Goal: Task Accomplishment & Management: Complete application form

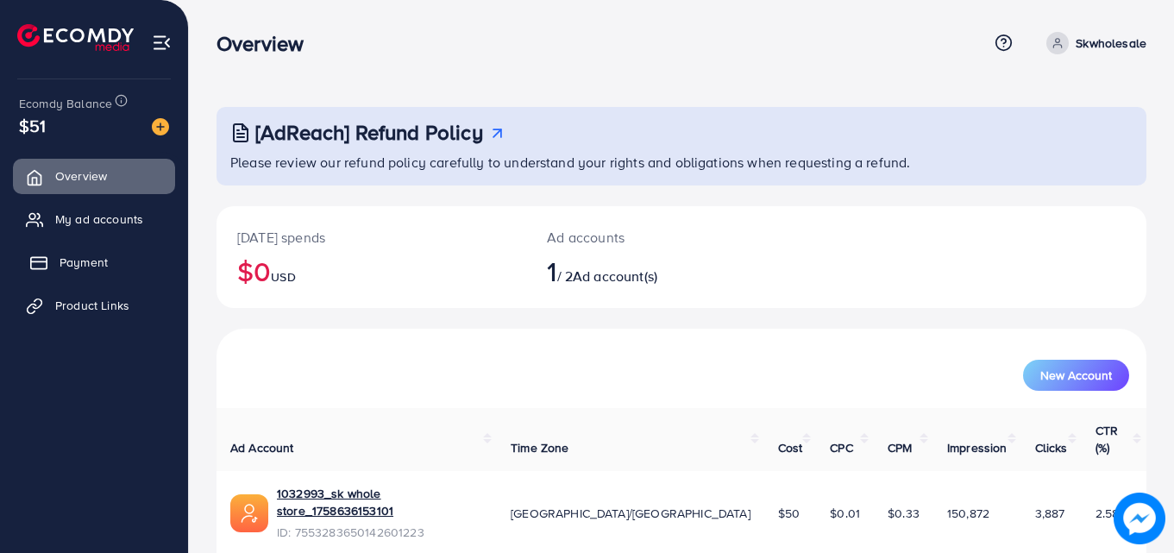
click at [91, 252] on link "Payment" at bounding box center [94, 262] width 162 height 34
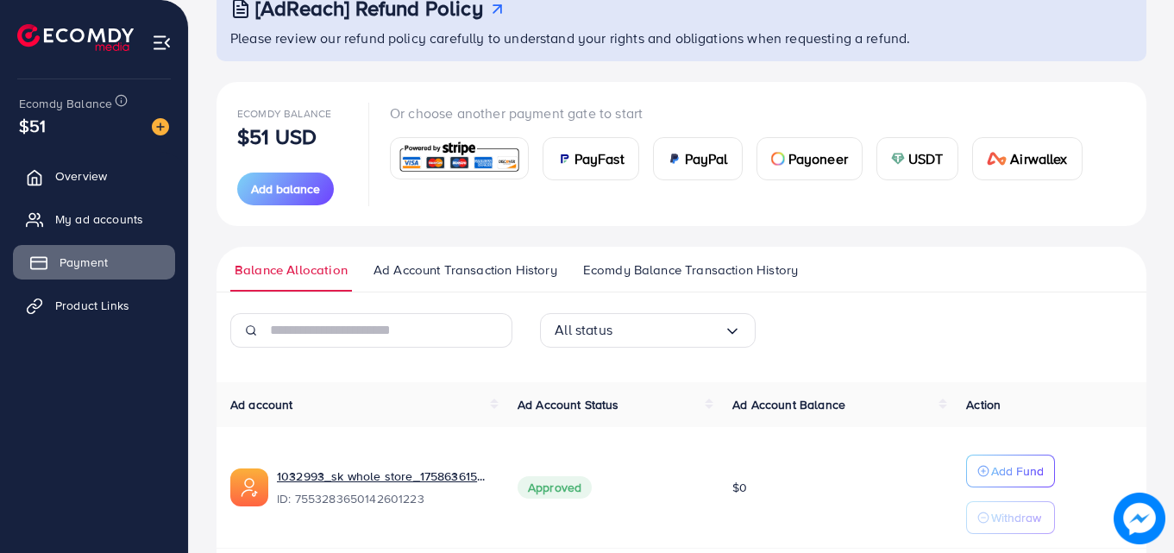
scroll to position [192, 0]
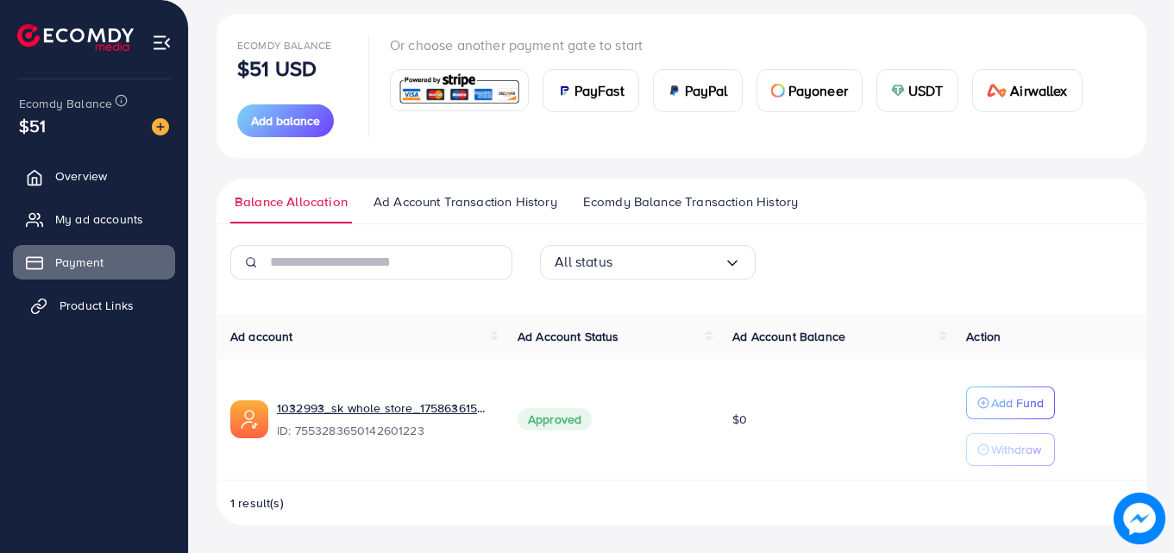
click at [55, 299] on link "Product Links" at bounding box center [94, 305] width 162 height 34
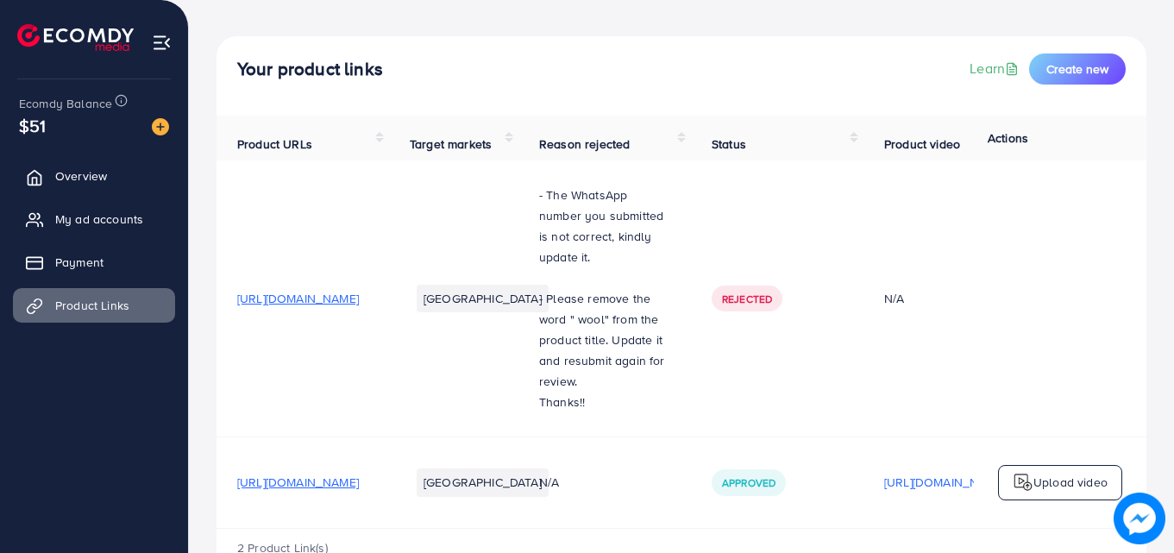
scroll to position [134, 0]
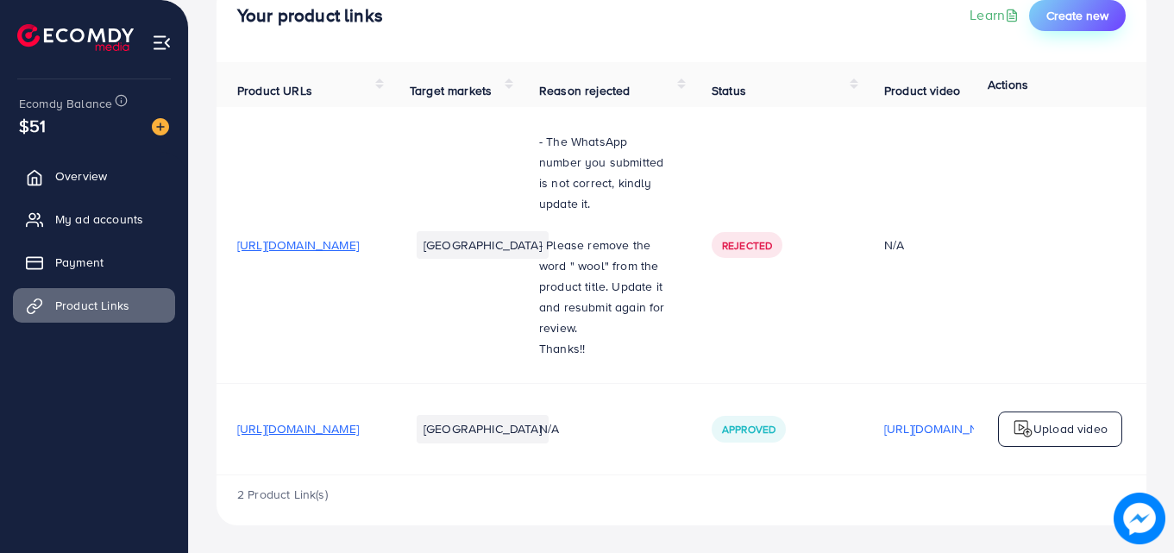
click at [1057, 13] on span "Create new" at bounding box center [1077, 15] width 62 height 17
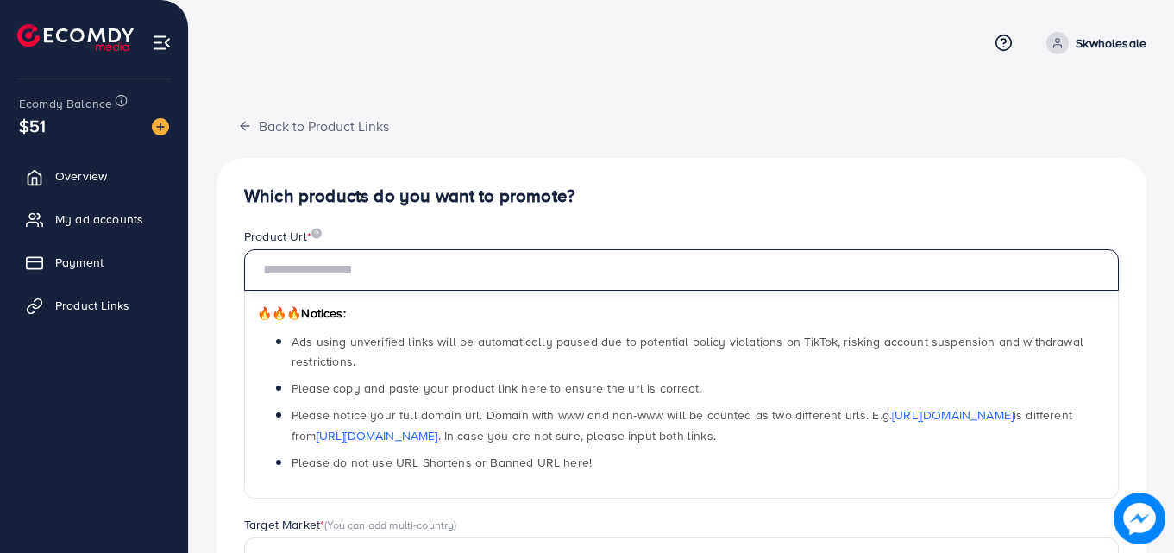
click at [486, 269] on input "text" at bounding box center [681, 269] width 874 height 41
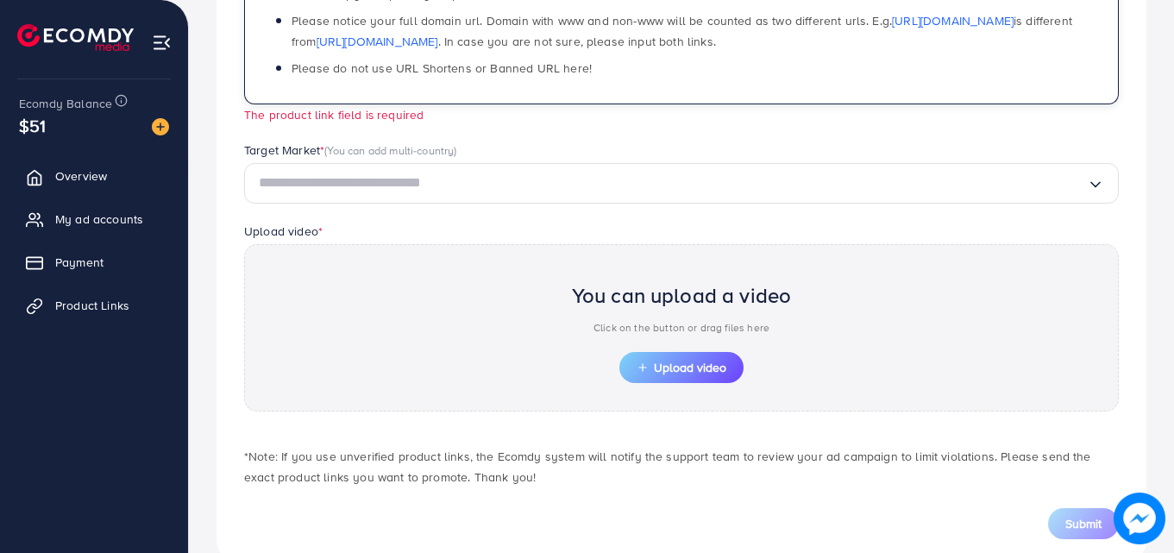
scroll to position [436, 0]
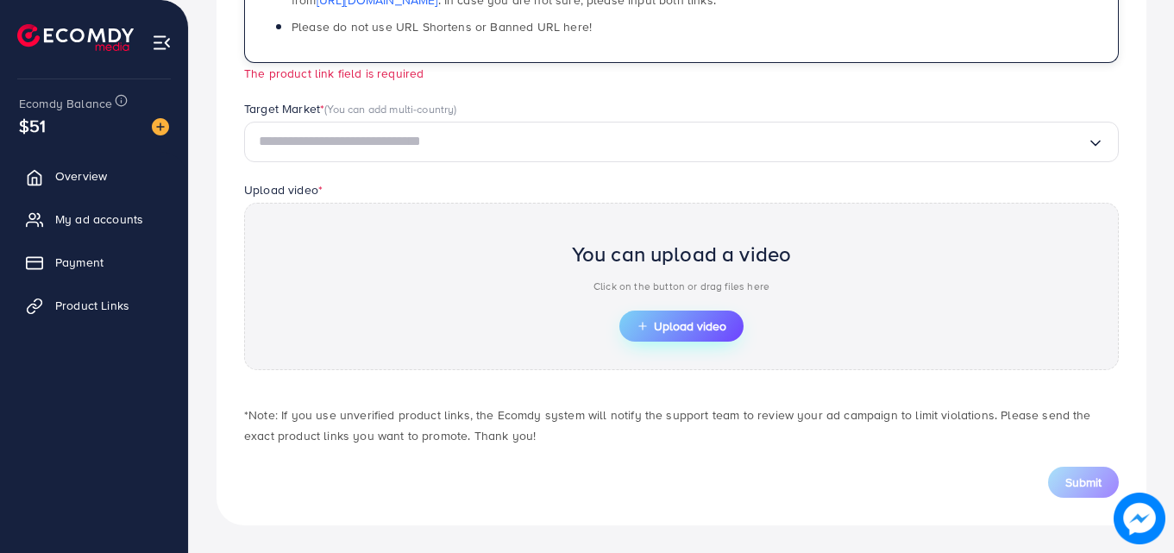
click at [682, 320] on span "Upload video" at bounding box center [681, 326] width 90 height 12
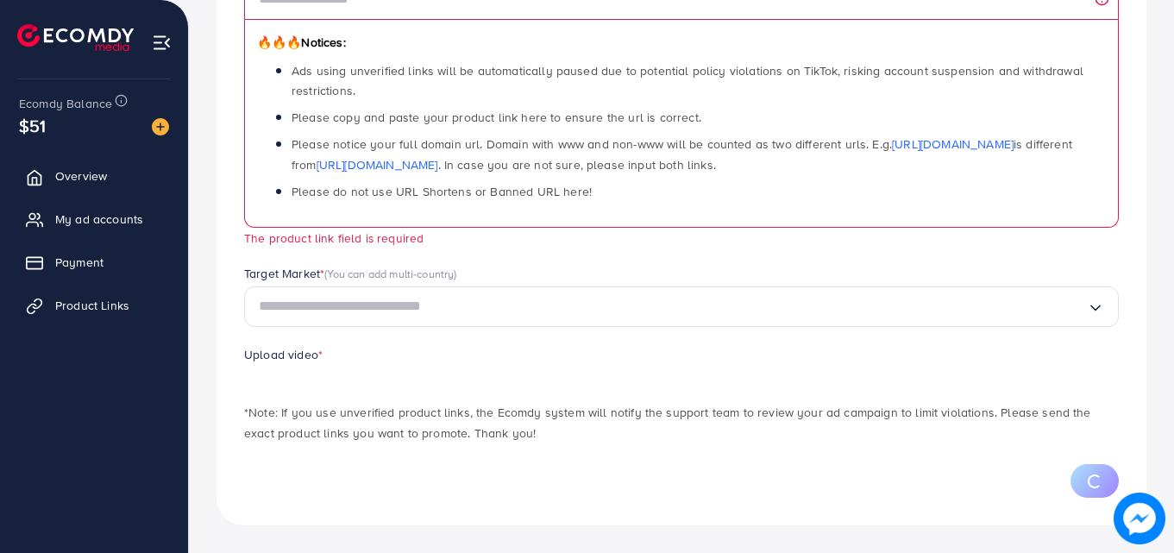
scroll to position [271, 0]
click at [485, 150] on span "Please notice your full domain url. Domain with www and non-www will be counted…" at bounding box center [681, 153] width 780 height 37
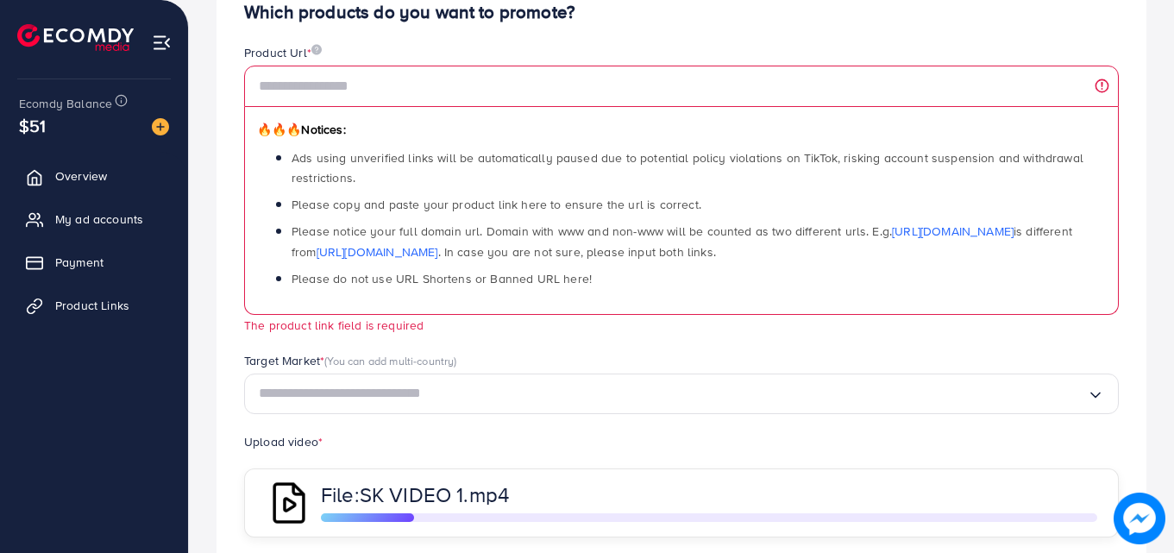
scroll to position [181, 0]
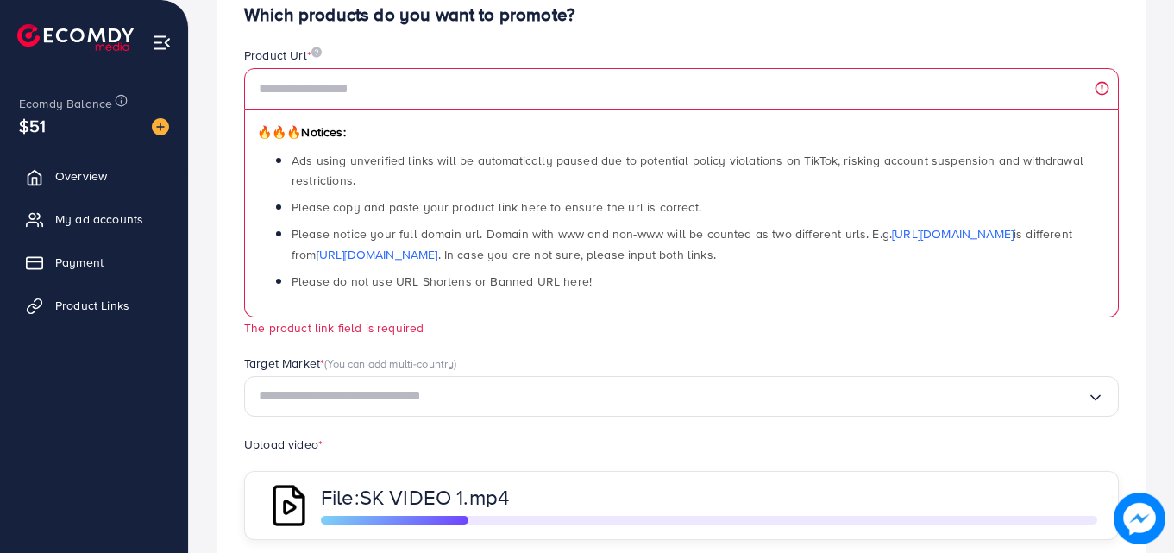
click at [557, 388] on input "Search for option" at bounding box center [673, 396] width 828 height 27
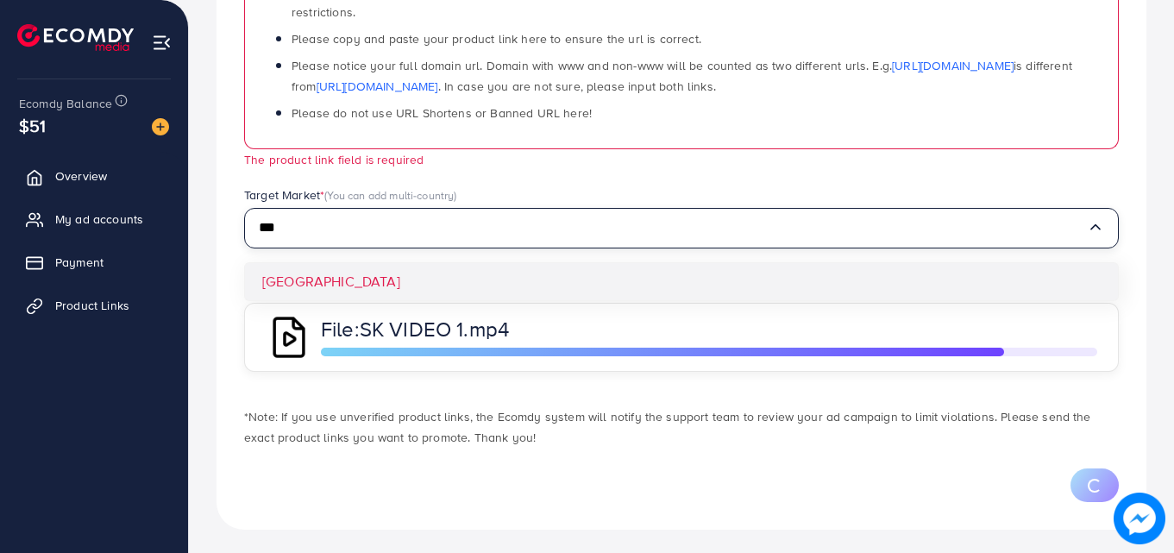
scroll to position [354, 0]
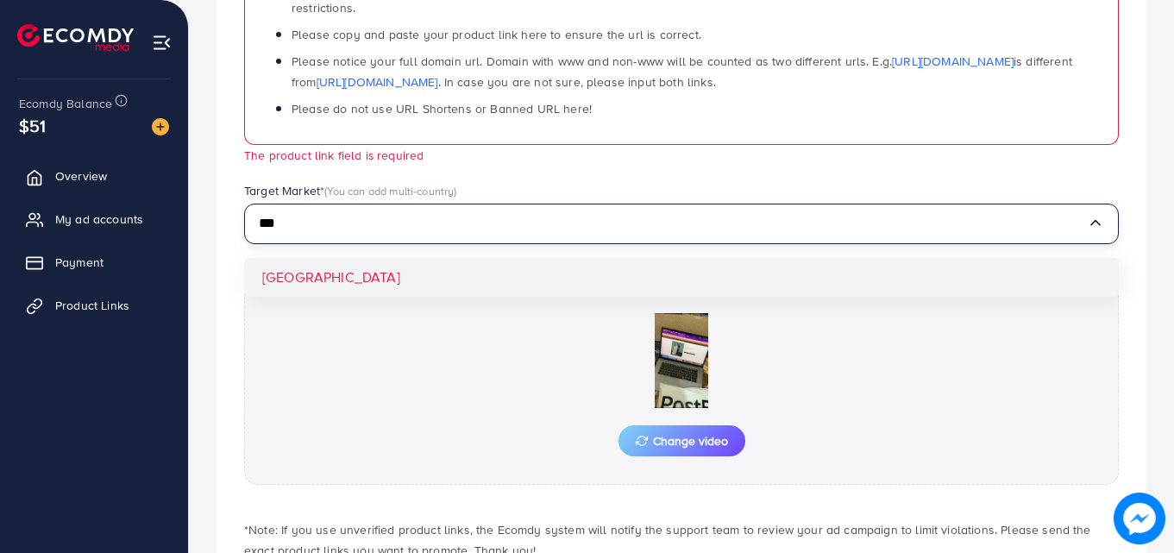
type input "***"
click at [617, 244] on div "Target Market * (You can add multi-country) *** Loading... [GEOGRAPHIC_DATA]" at bounding box center [681, 221] width 902 height 79
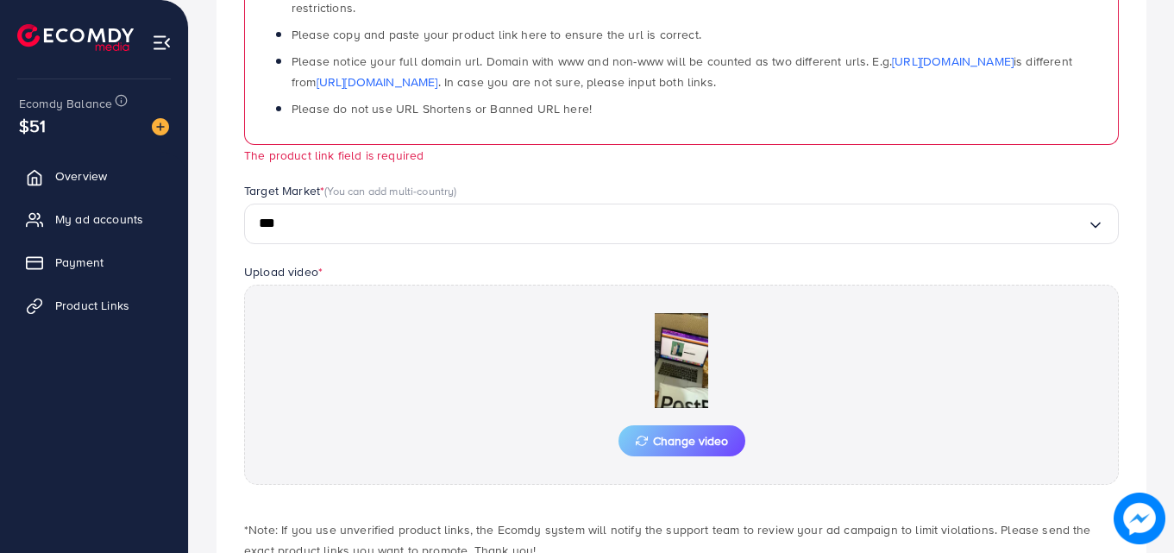
click at [618, 273] on div "Upload video * Change video" at bounding box center [681, 372] width 902 height 223
click at [607, 230] on input "***" at bounding box center [673, 223] width 828 height 27
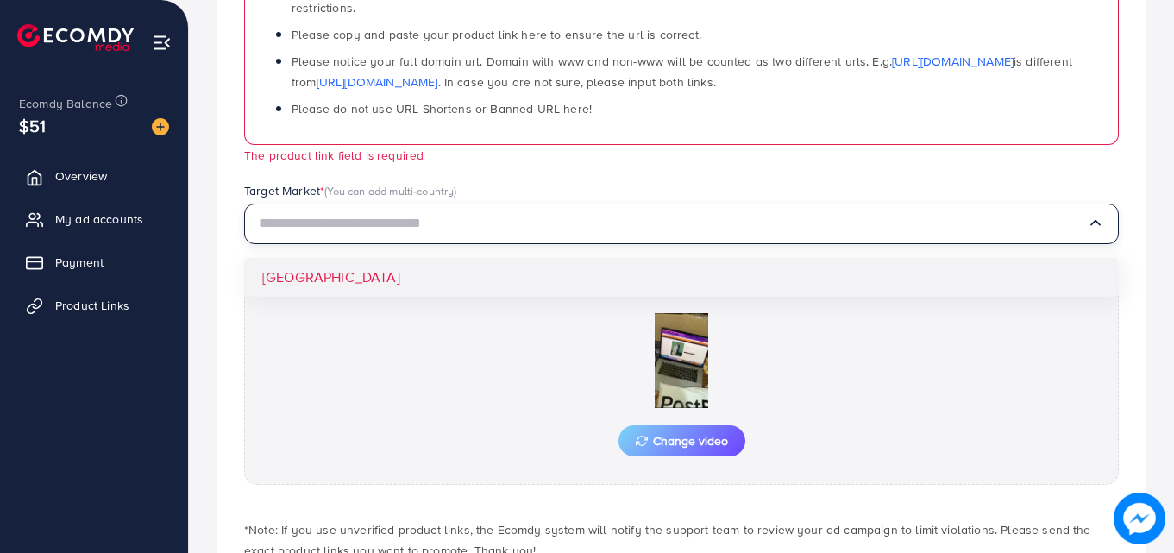
click at [536, 266] on div "Which products do you want to promote? Product Url * 🔥🔥🔥 Notices: Ads using unv…" at bounding box center [681, 222] width 930 height 836
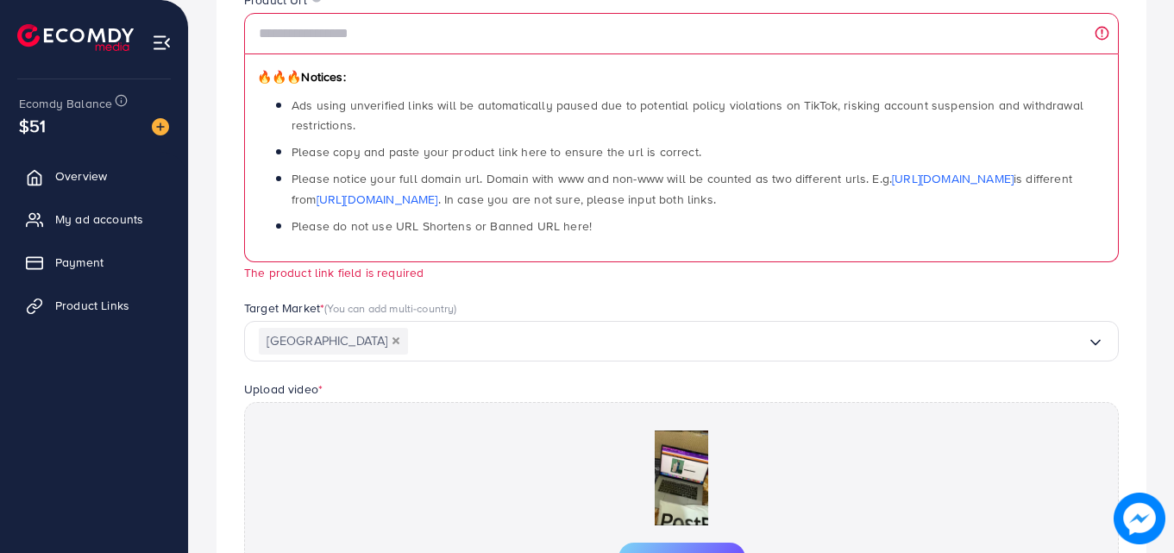
scroll to position [210, 0]
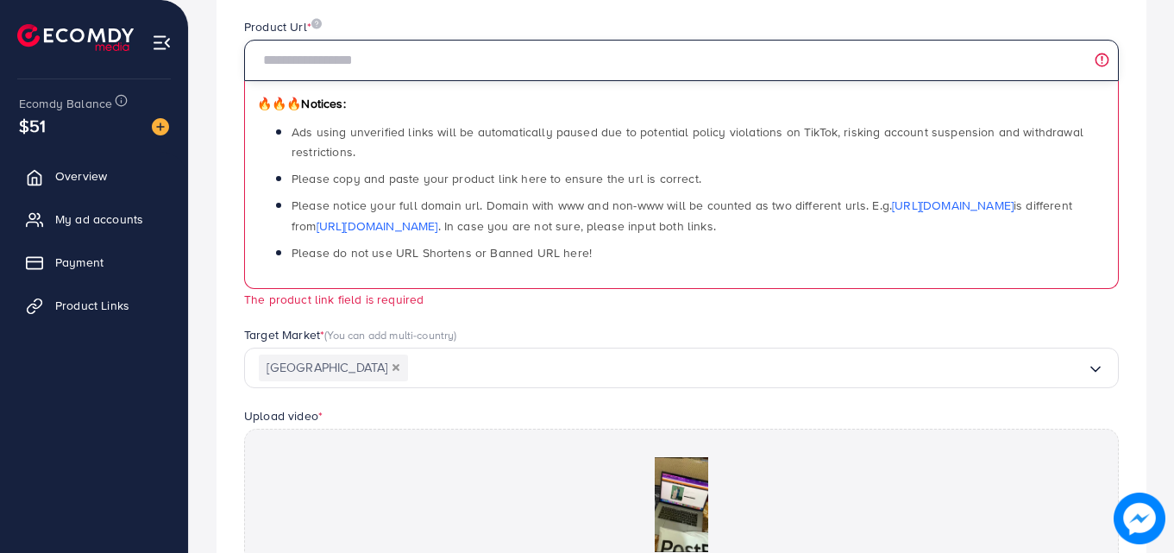
click at [464, 74] on input "text" at bounding box center [681, 60] width 874 height 41
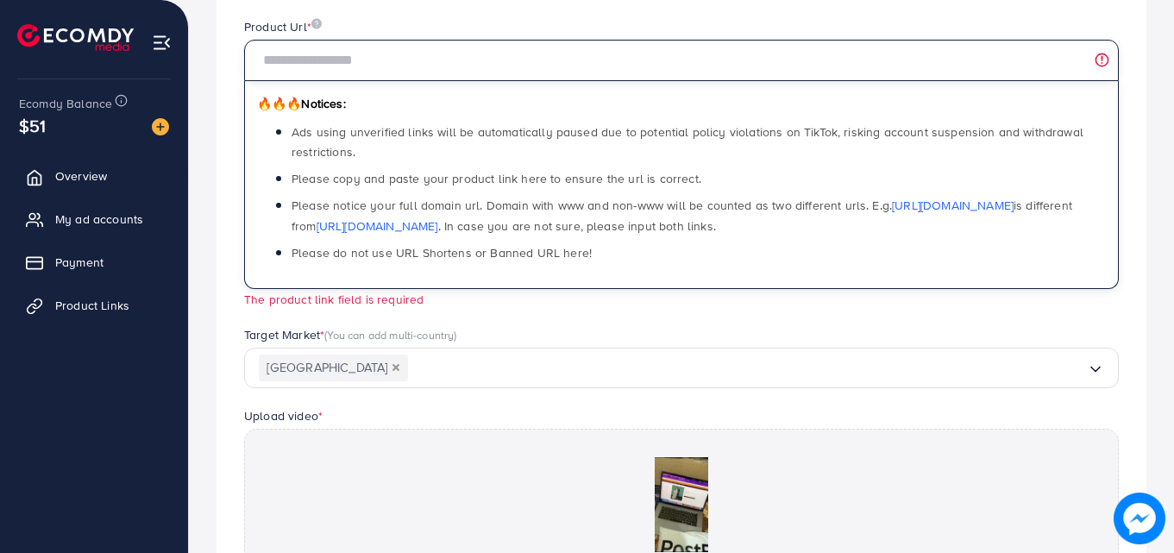
paste input "**********"
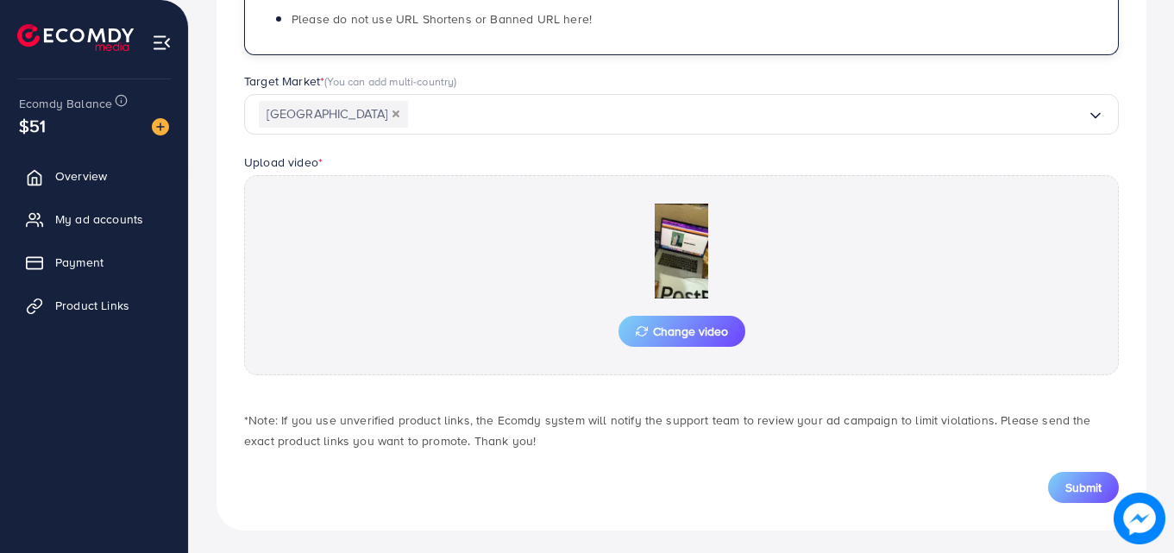
scroll to position [448, 0]
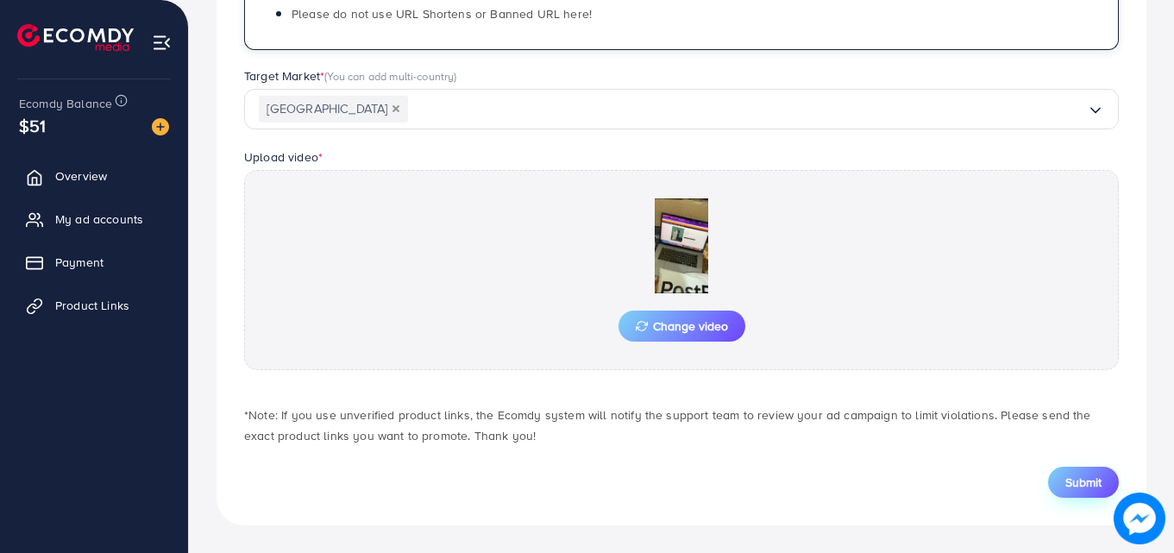
type input "**********"
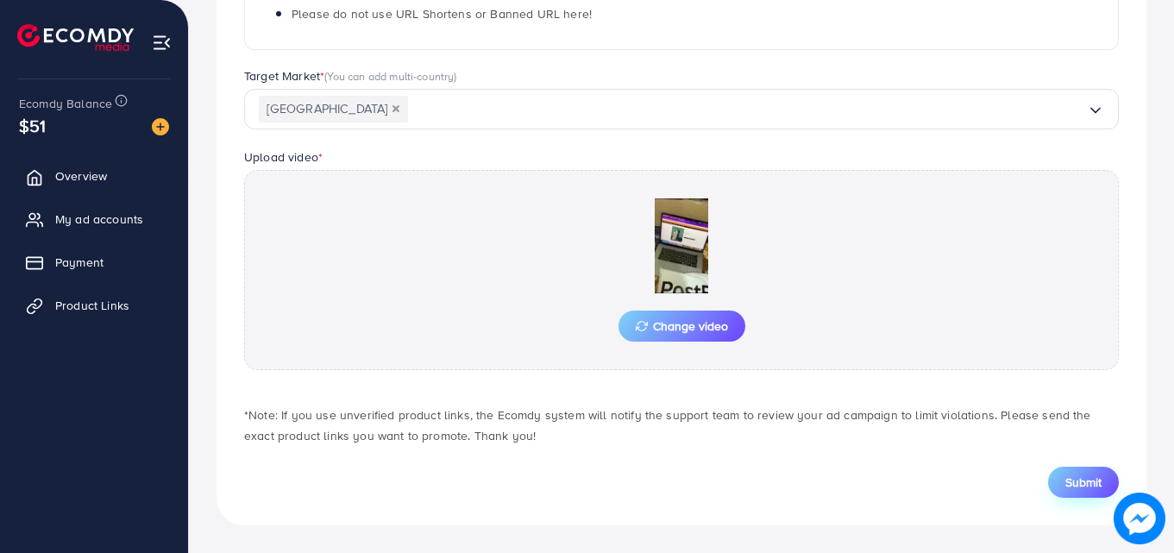
click at [1090, 486] on span "Submit" at bounding box center [1083, 481] width 36 height 17
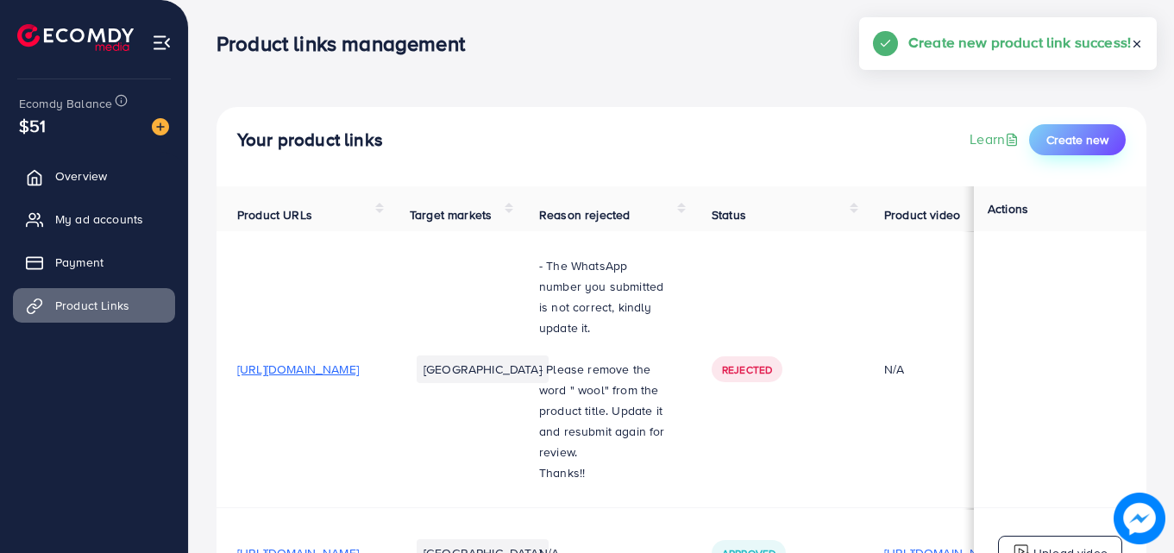
click at [1068, 139] on span "Create new" at bounding box center [1077, 139] width 62 height 17
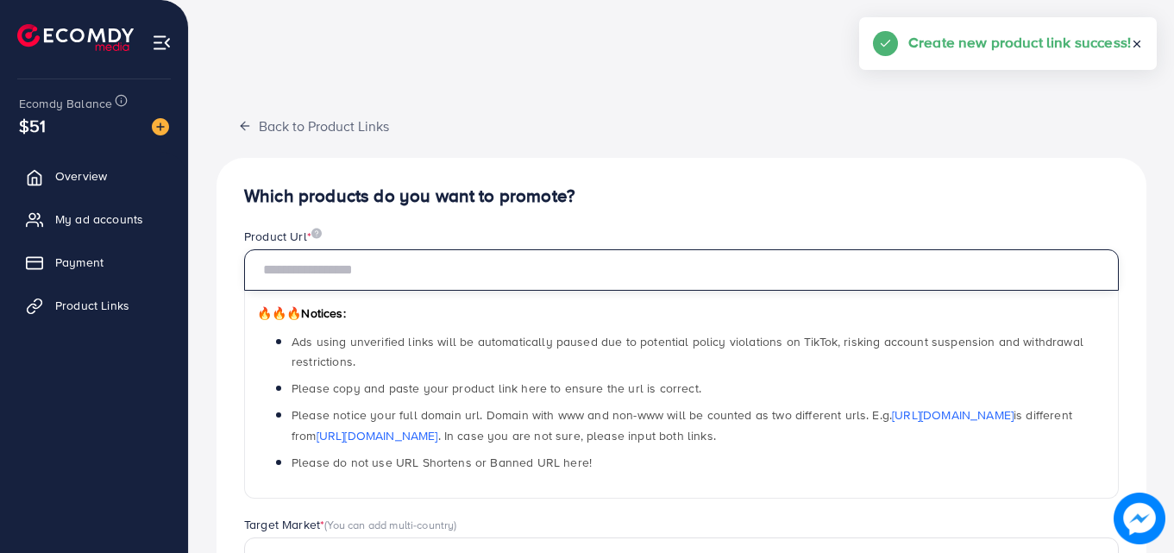
click at [696, 267] on input "text" at bounding box center [681, 269] width 874 height 41
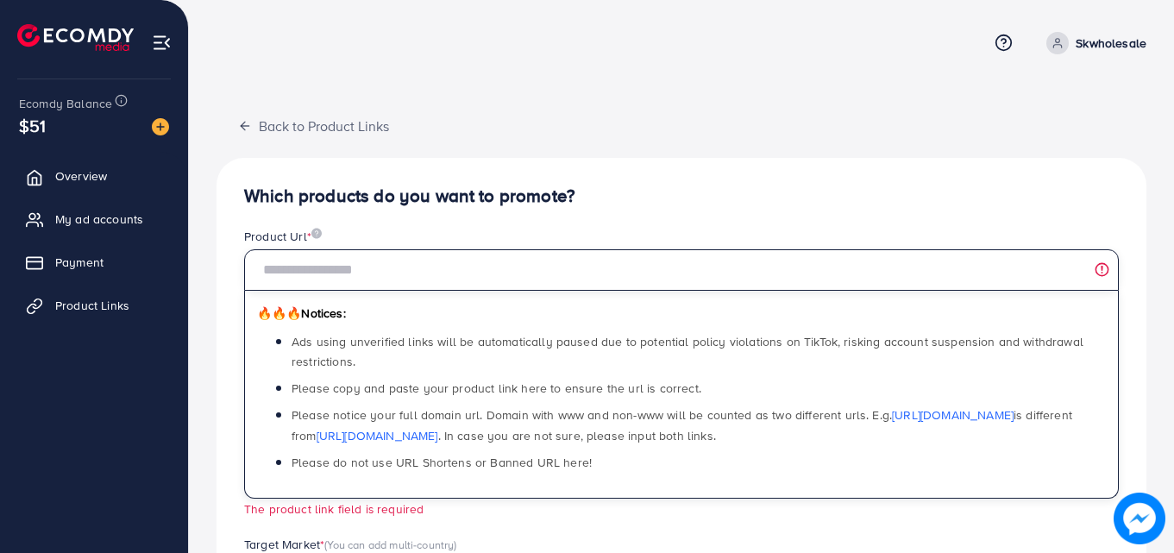
paste input "**********"
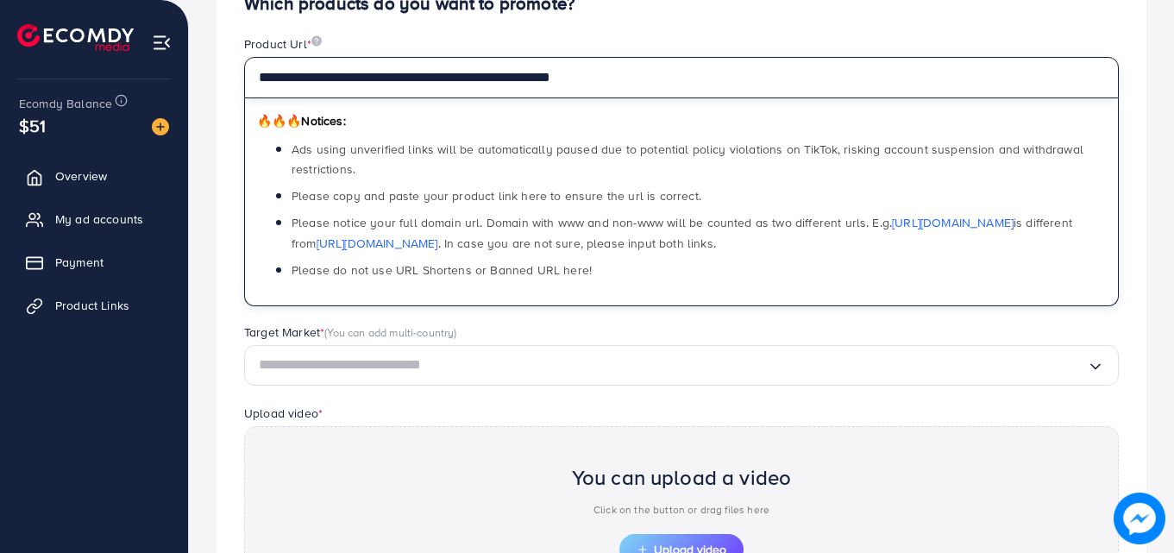
scroll to position [259, 0]
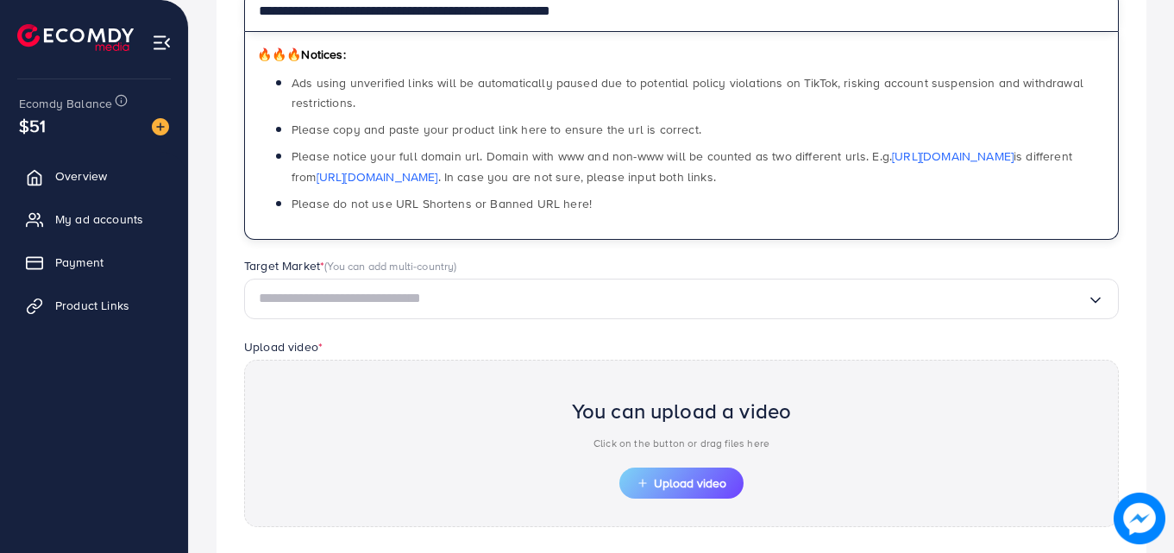
type input "**********"
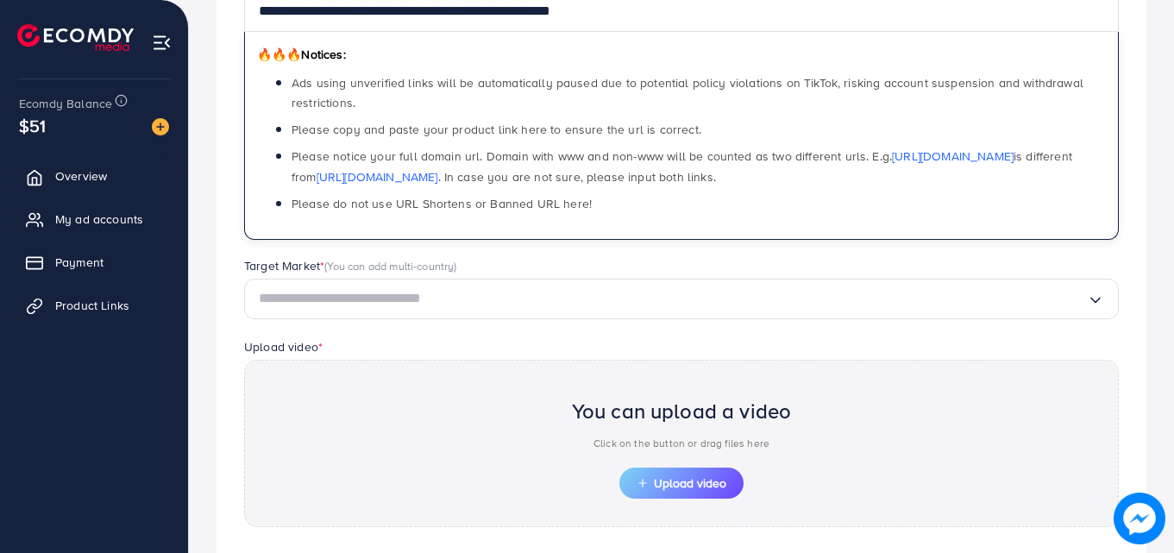
drag, startPoint x: 580, startPoint y: 304, endPoint x: 562, endPoint y: 307, distance: 17.4
click at [580, 304] on input "Search for option" at bounding box center [673, 298] width 828 height 27
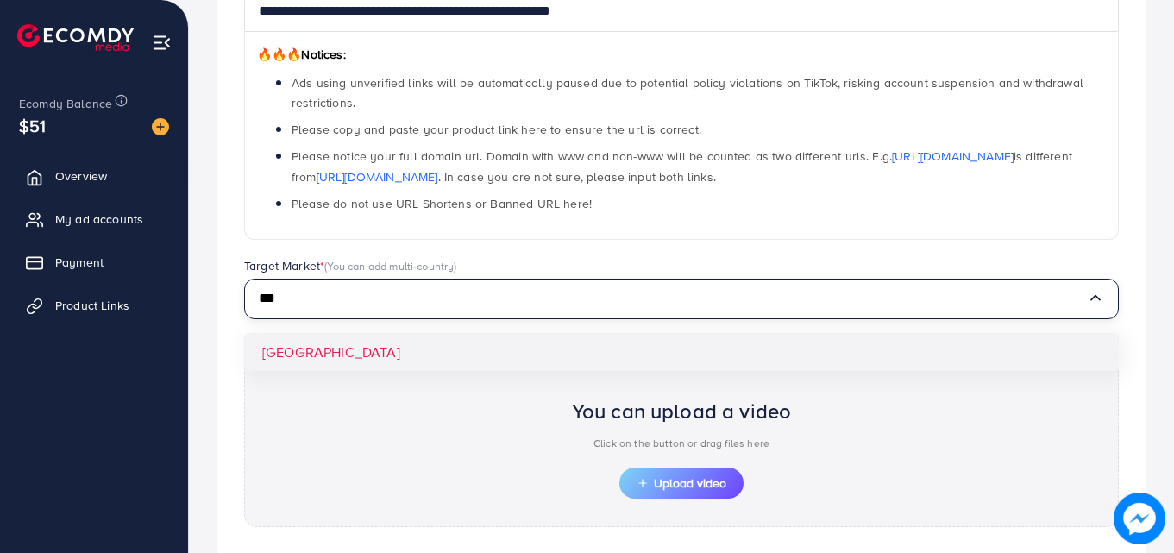
type input "***"
click at [506, 336] on div "**********" at bounding box center [681, 290] width 930 height 783
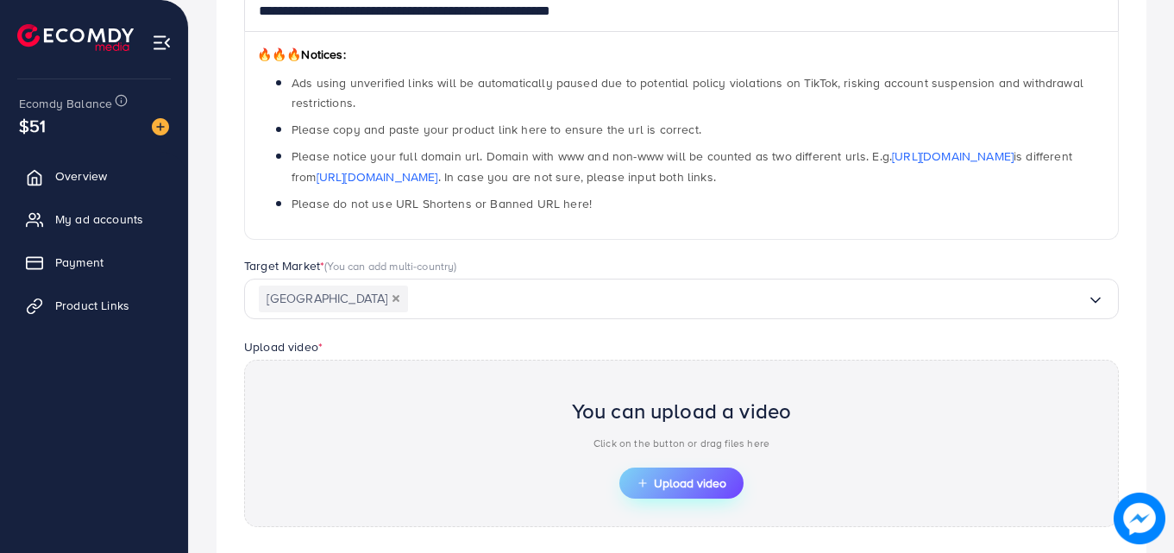
click at [674, 472] on button "Upload video" at bounding box center [681, 482] width 124 height 31
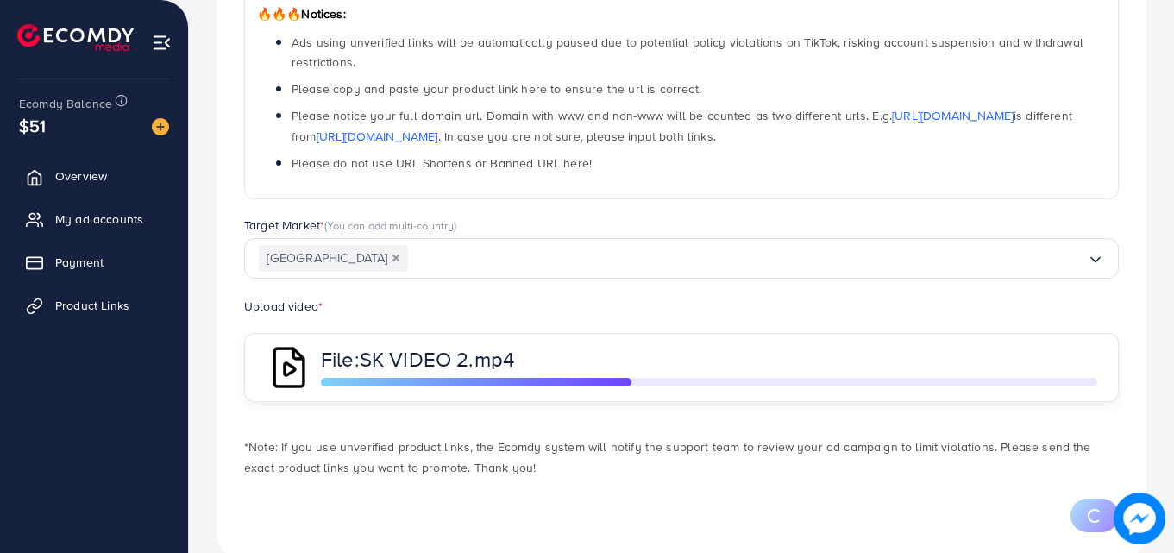
scroll to position [334, 0]
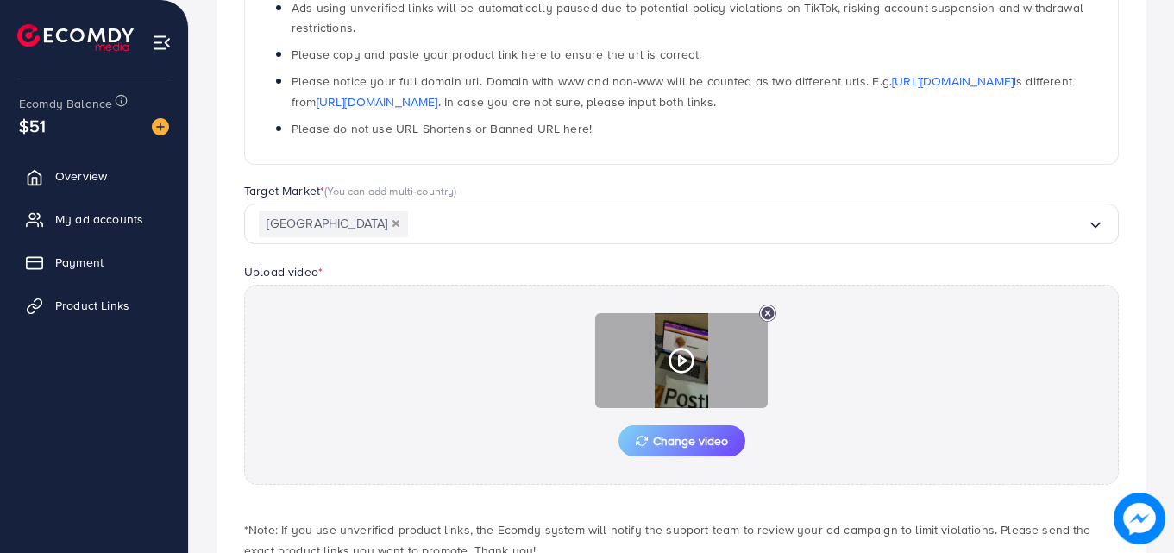
click at [684, 373] on icon at bounding box center [681, 361] width 28 height 28
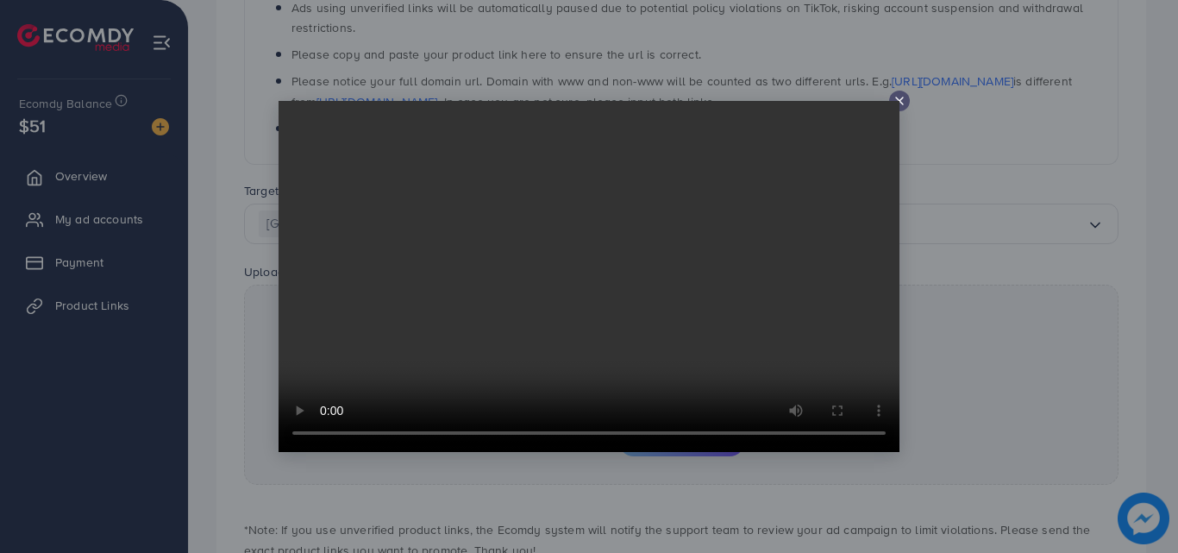
click at [900, 103] on icon at bounding box center [900, 101] width 14 height 14
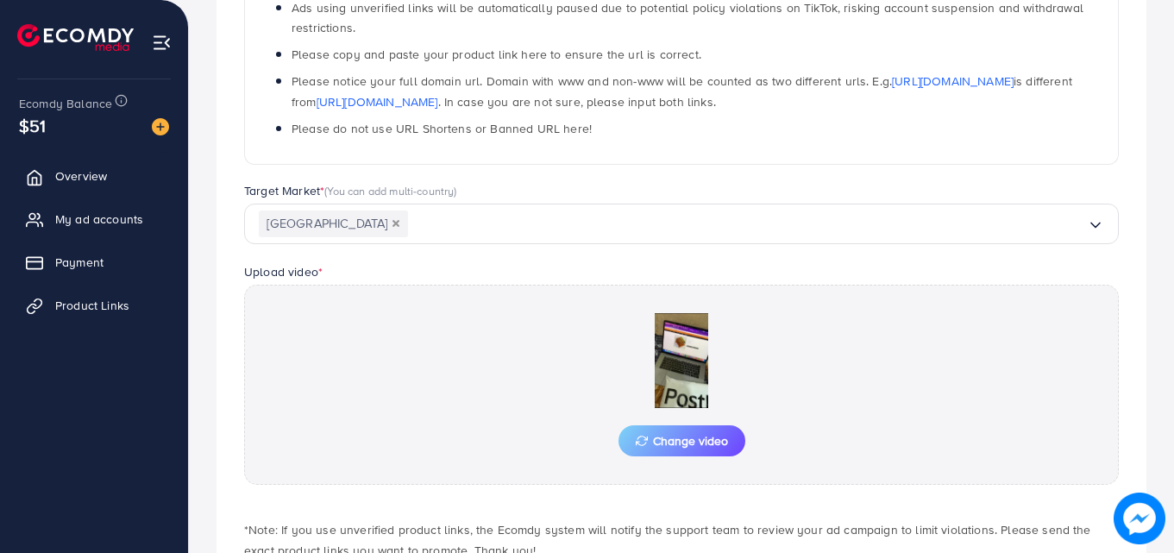
scroll to position [420, 0]
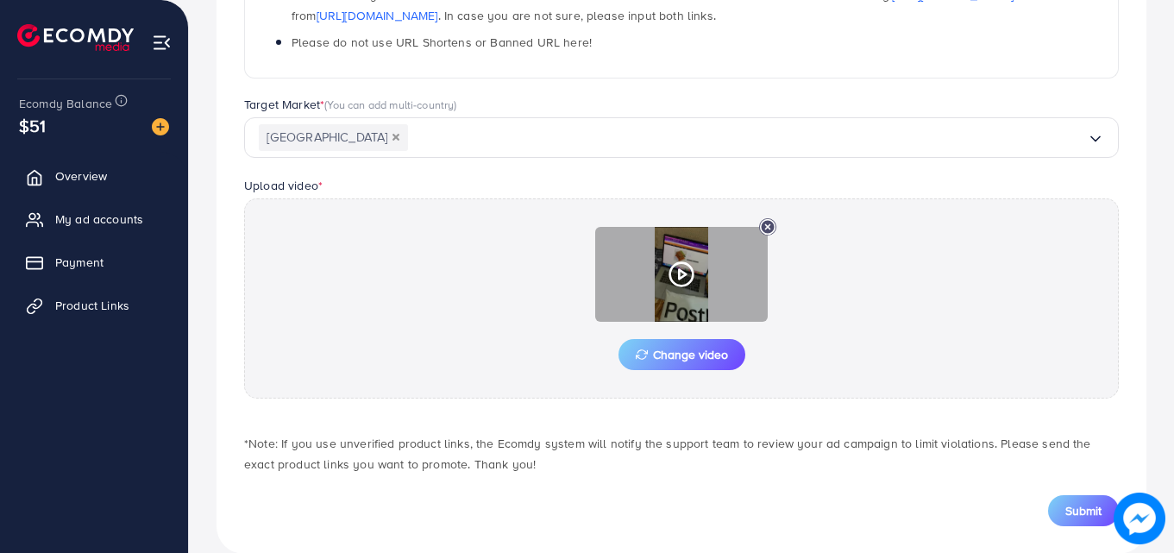
click at [688, 275] on icon at bounding box center [681, 274] width 28 height 28
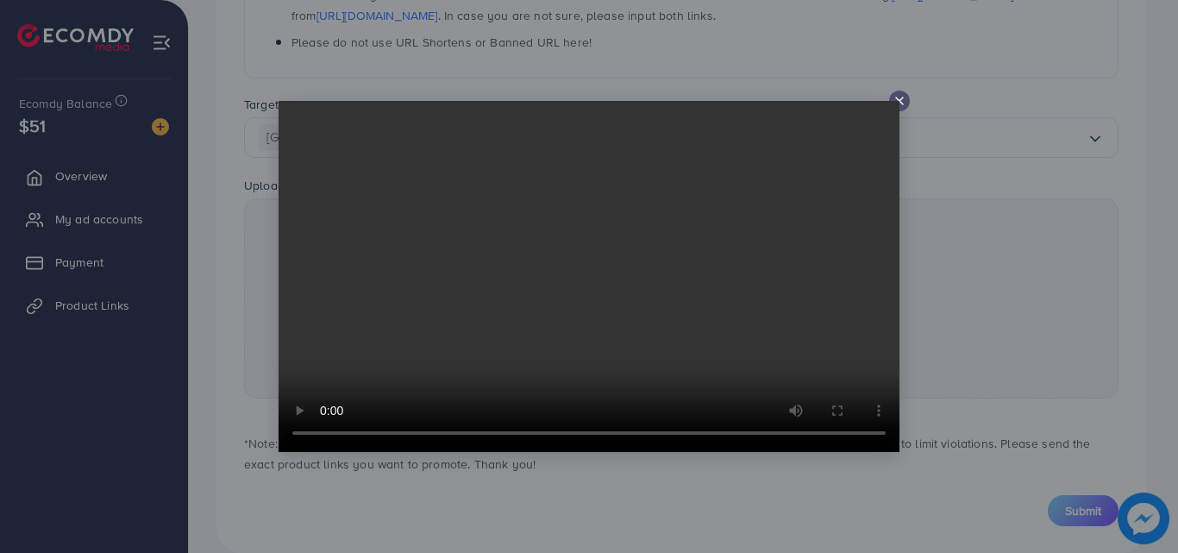
click at [887, 102] on video at bounding box center [589, 276] width 621 height 351
click at [894, 99] on icon at bounding box center [900, 101] width 14 height 14
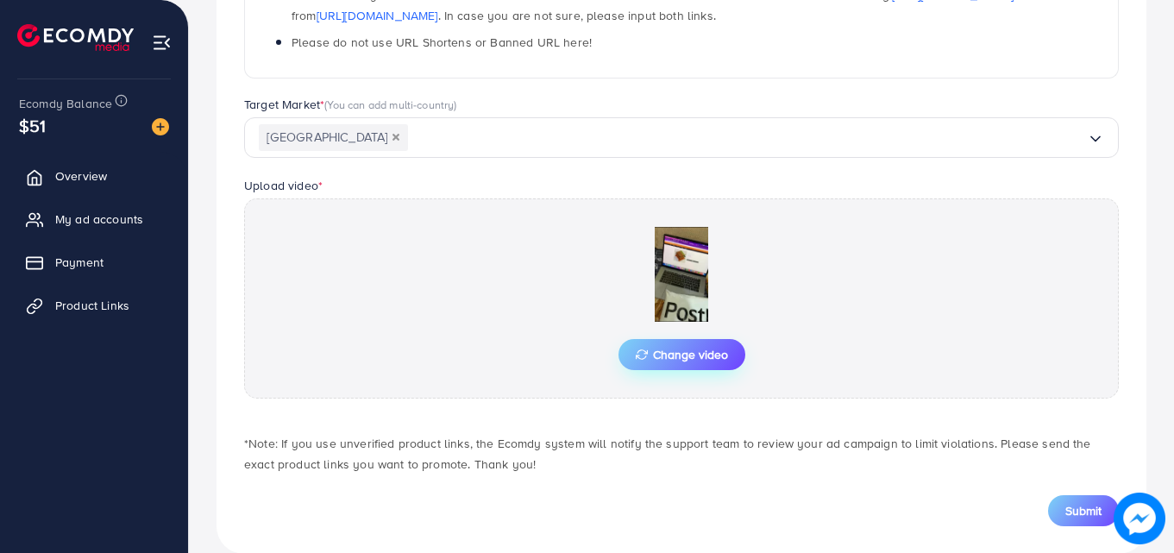
click at [673, 350] on span "Change video" at bounding box center [682, 354] width 92 height 12
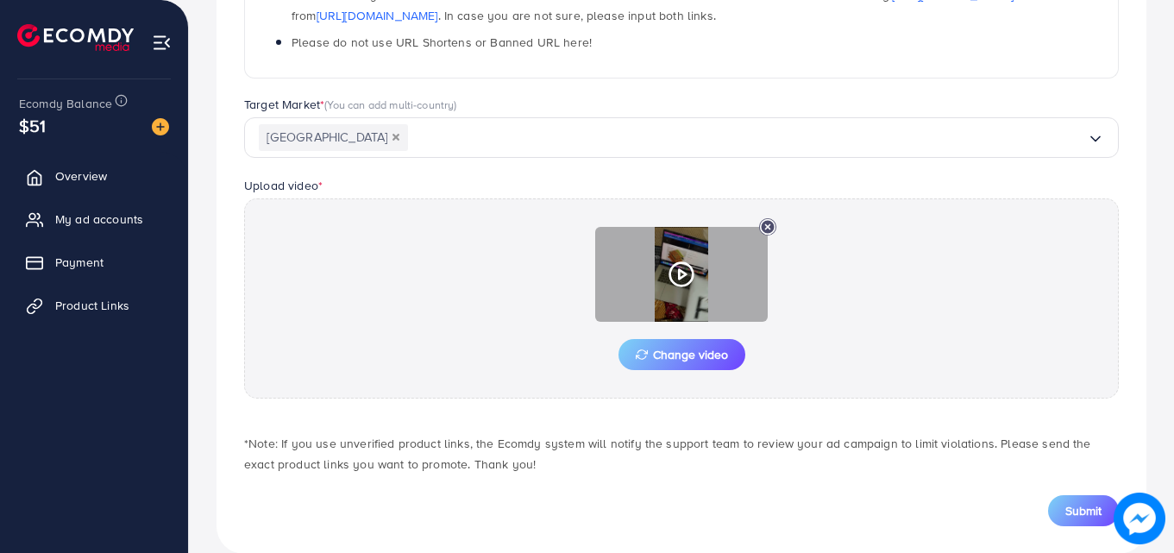
click at [669, 287] on icon at bounding box center [681, 274] width 28 height 28
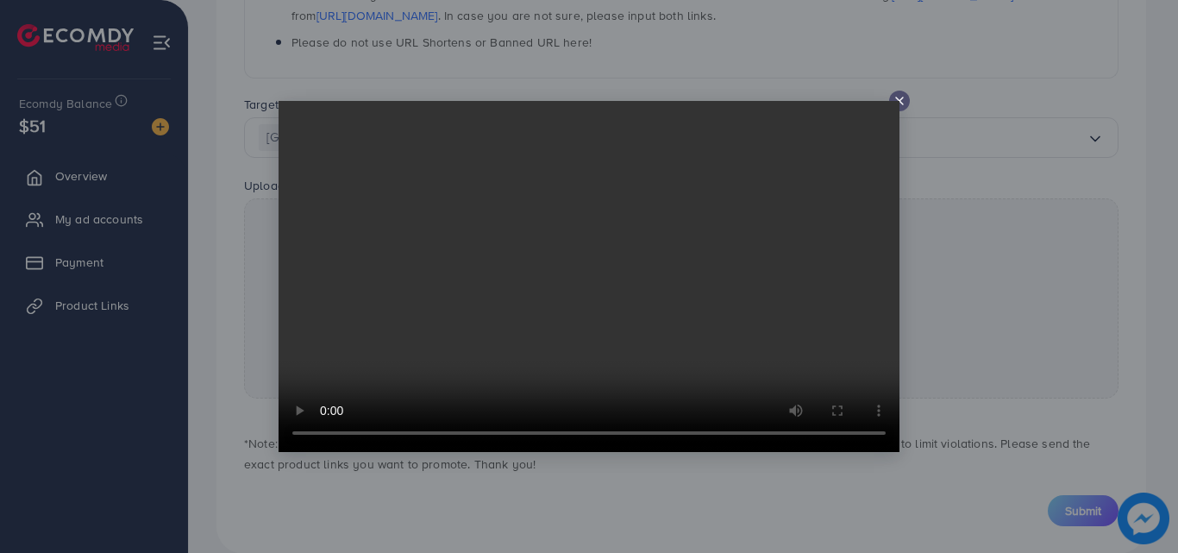
click at [899, 100] on line at bounding box center [899, 100] width 7 height 7
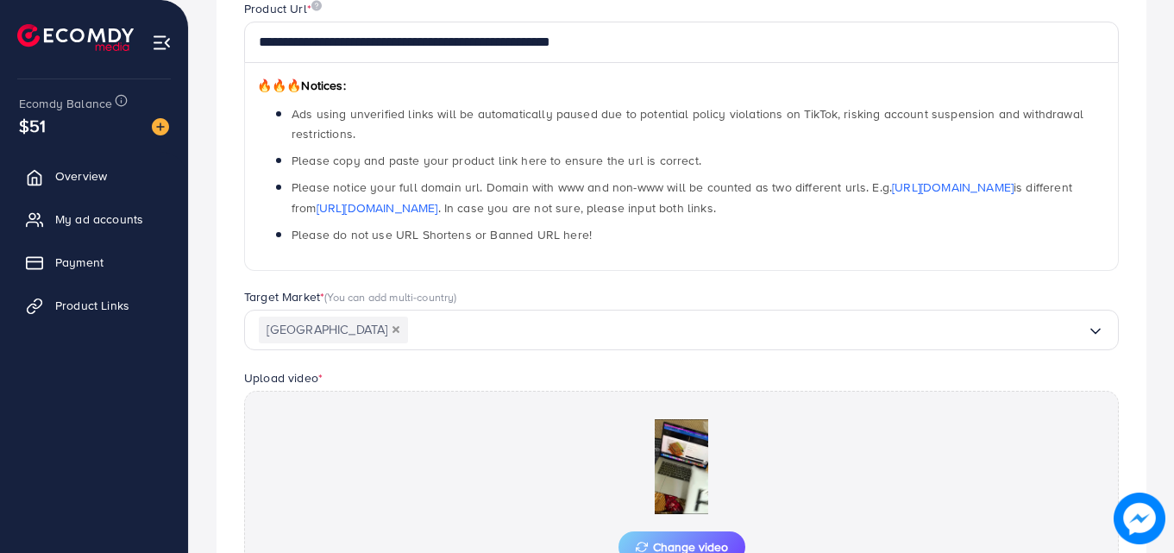
scroll to position [431, 0]
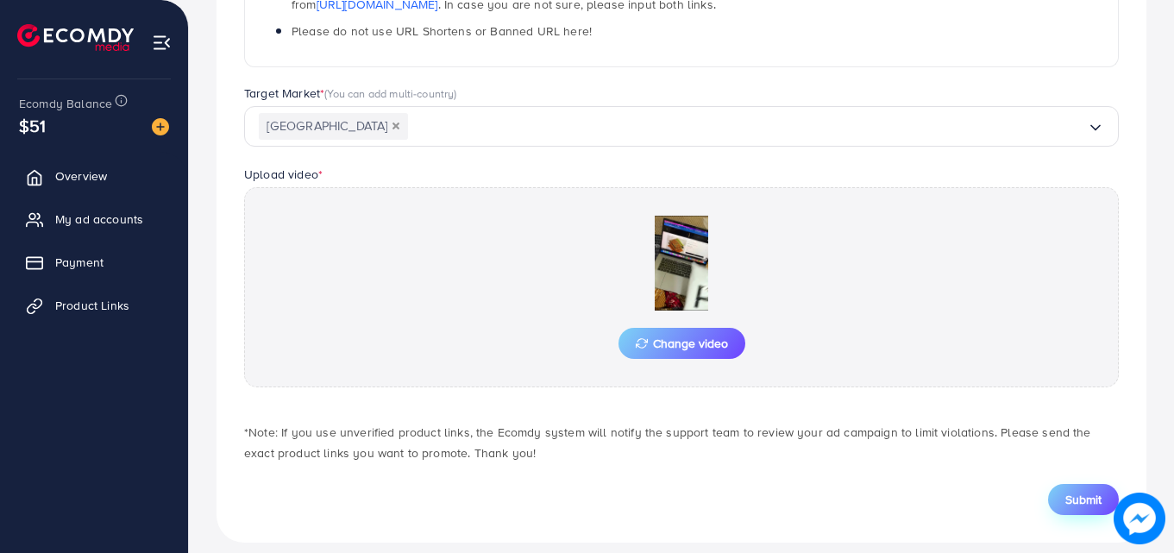
click at [1061, 497] on button "Submit" at bounding box center [1083, 499] width 71 height 31
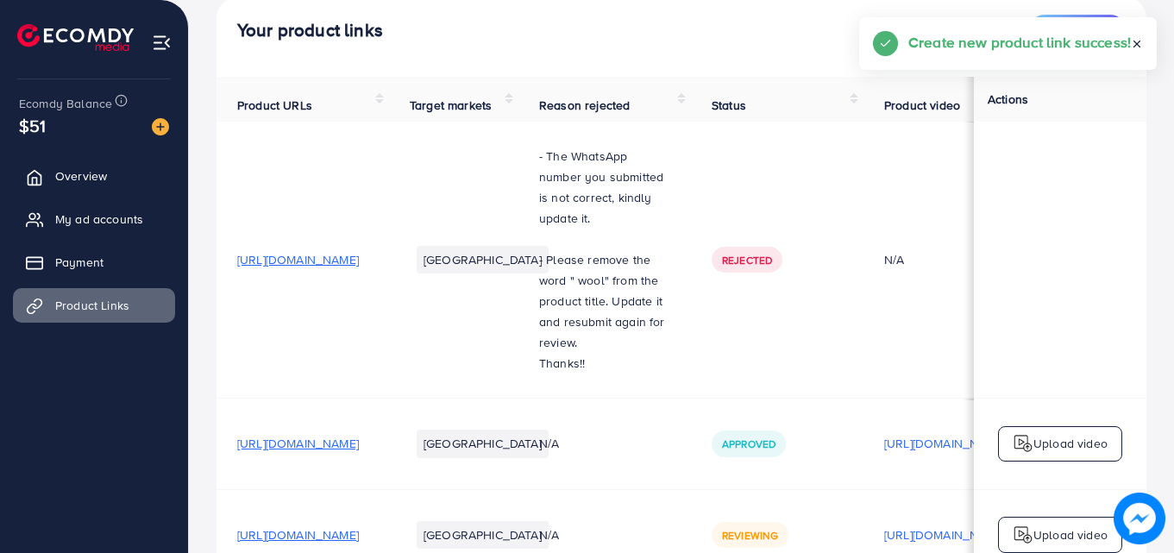
scroll to position [316, 0]
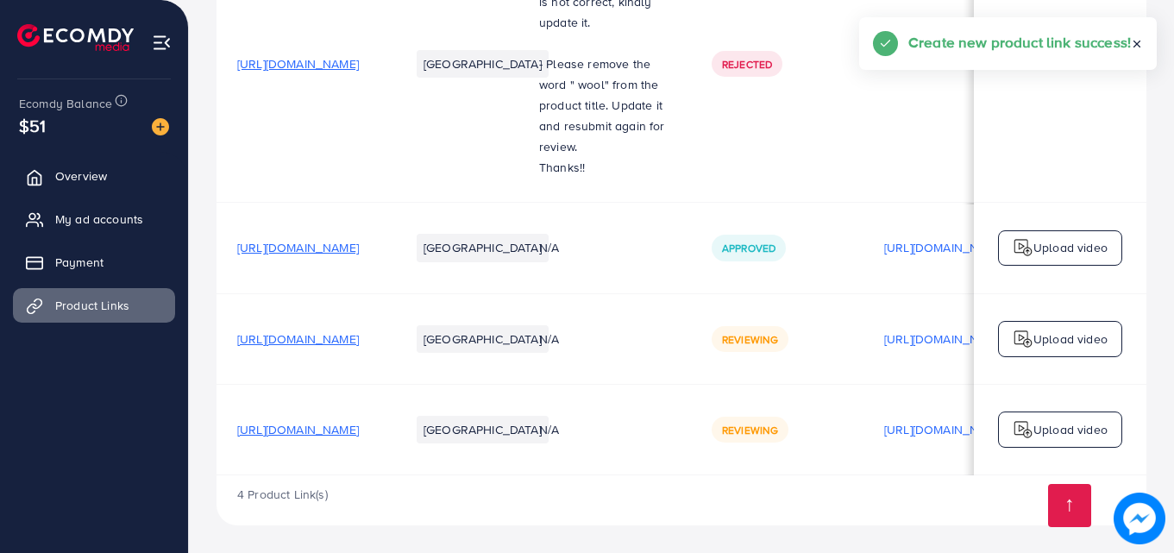
drag, startPoint x: 432, startPoint y: 476, endPoint x: 688, endPoint y: 485, distance: 256.3
click at [688, 485] on div "4 Product Link(s)" at bounding box center [681, 500] width 930 height 50
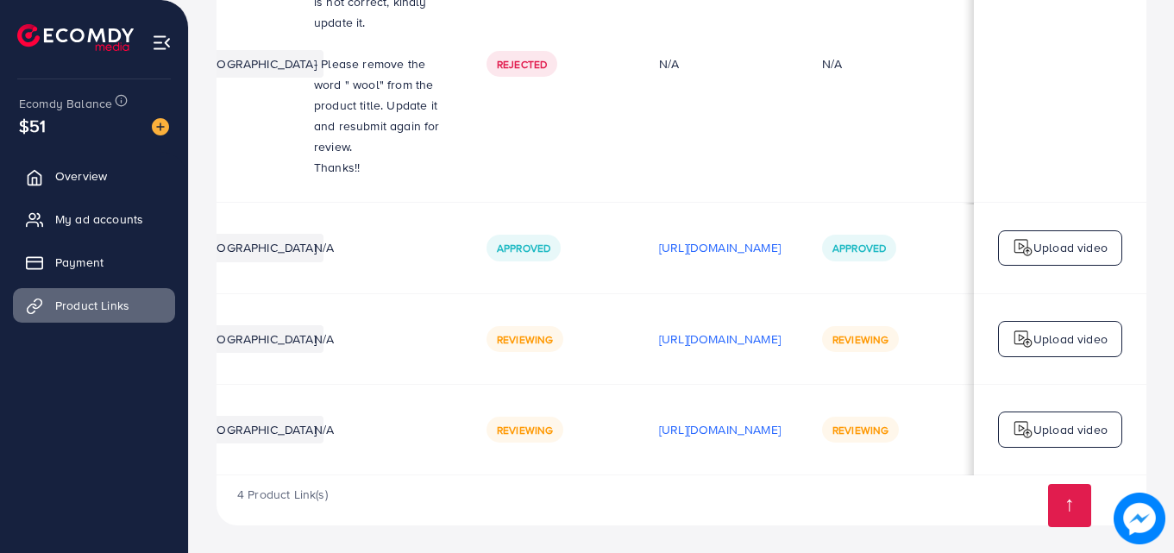
scroll to position [0, 436]
click at [1027, 341] on img at bounding box center [1022, 339] width 21 height 21
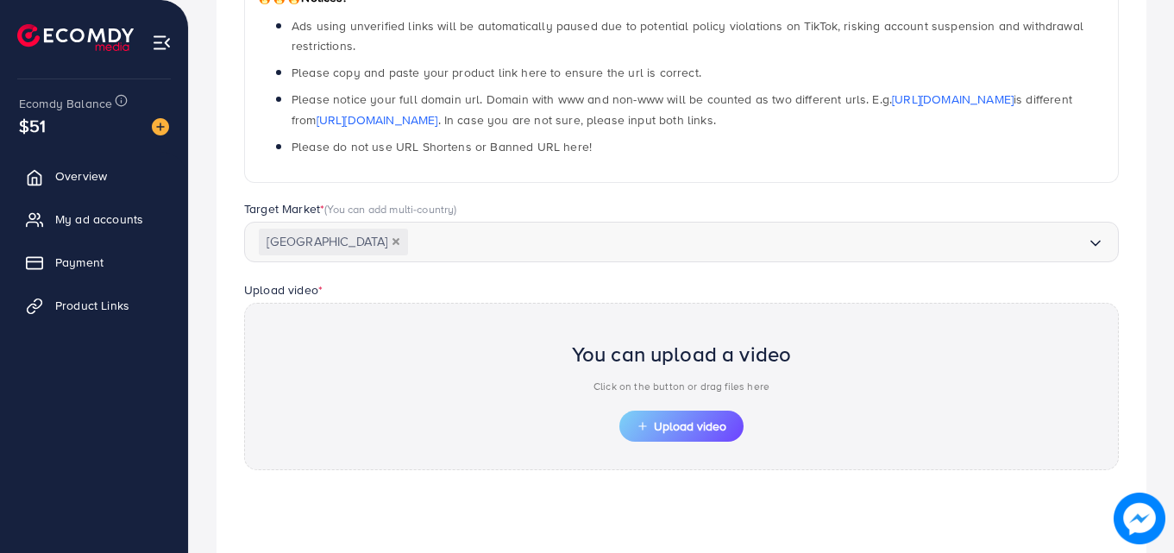
scroll to position [600, 0]
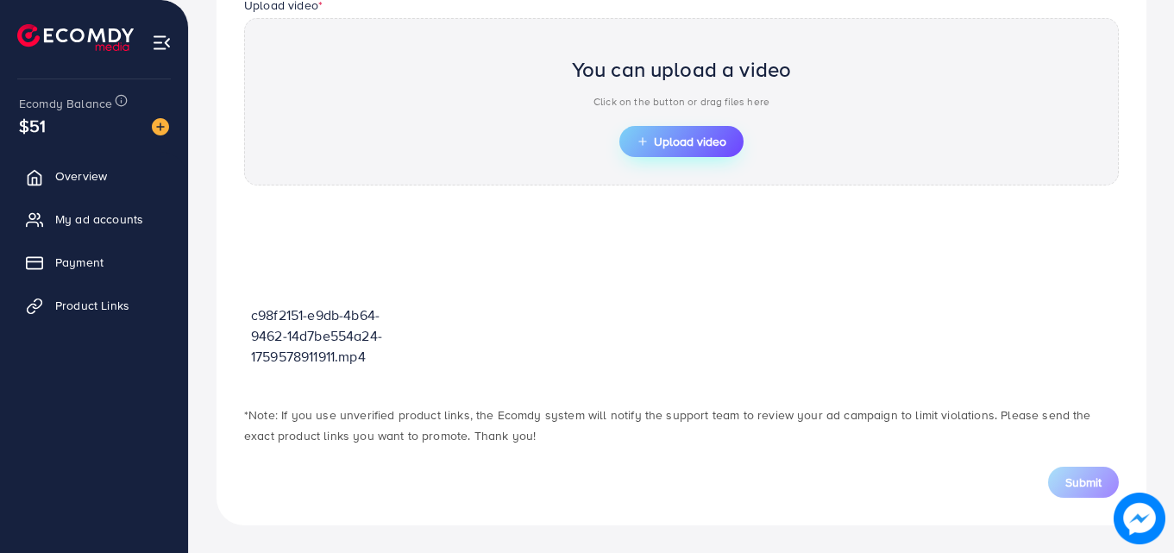
click at [657, 142] on span "Upload video" at bounding box center [681, 141] width 90 height 12
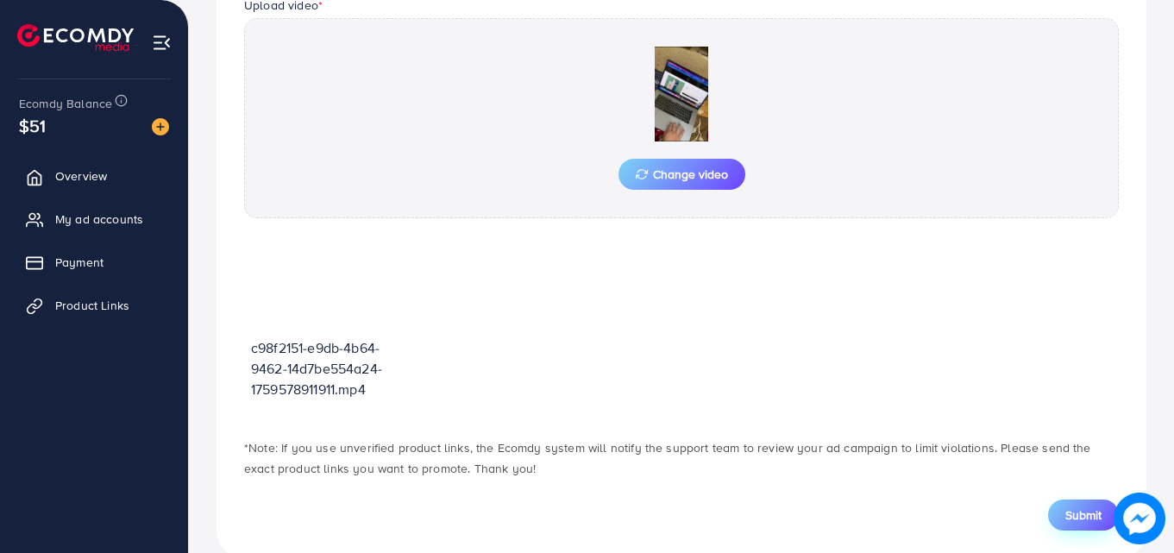
click at [1066, 524] on button "Submit" at bounding box center [1083, 514] width 71 height 31
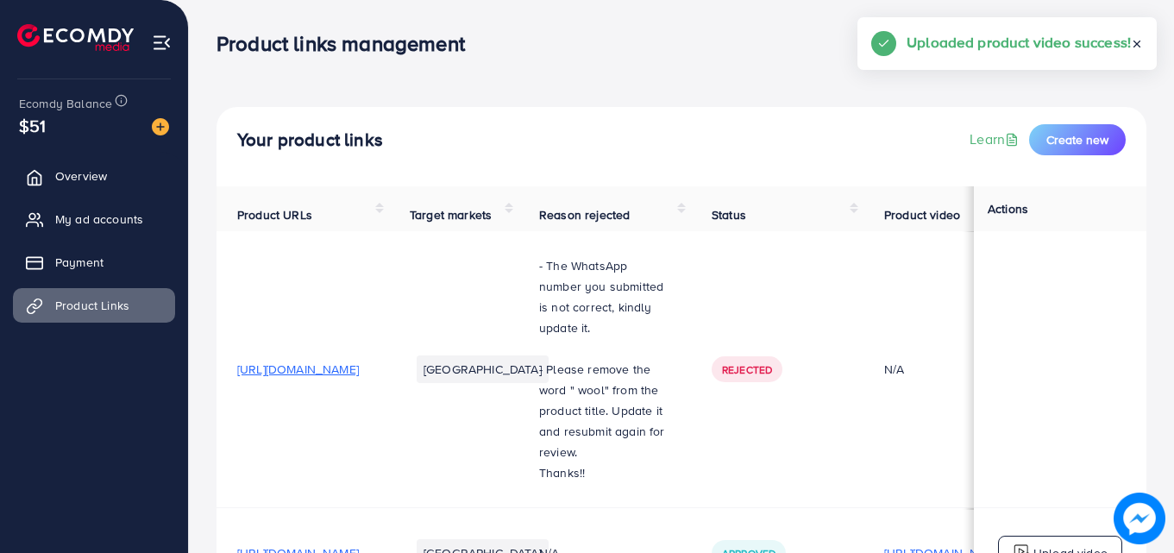
click at [1133, 46] on icon at bounding box center [1137, 44] width 12 height 12
click at [1112, 43] on h5 "Uploaded product video success!" at bounding box center [1061, 53] width 223 height 45
click at [1090, 42] on p "Skwholesale" at bounding box center [1110, 43] width 71 height 21
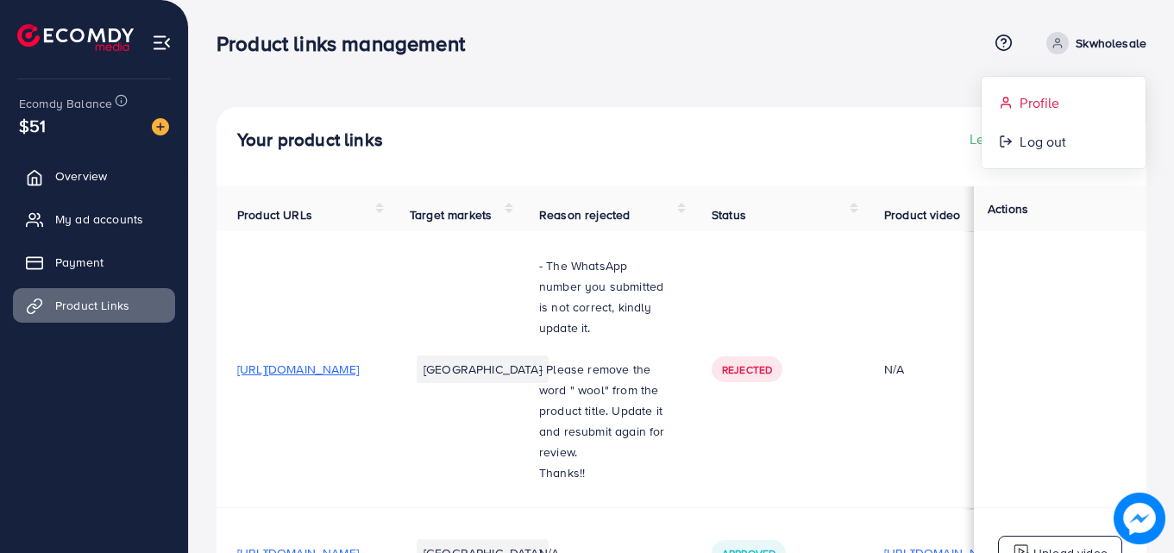
click at [996, 92] on link "Profile" at bounding box center [1063, 103] width 164 height 39
select select "********"
